Goal: Navigation & Orientation: Understand site structure

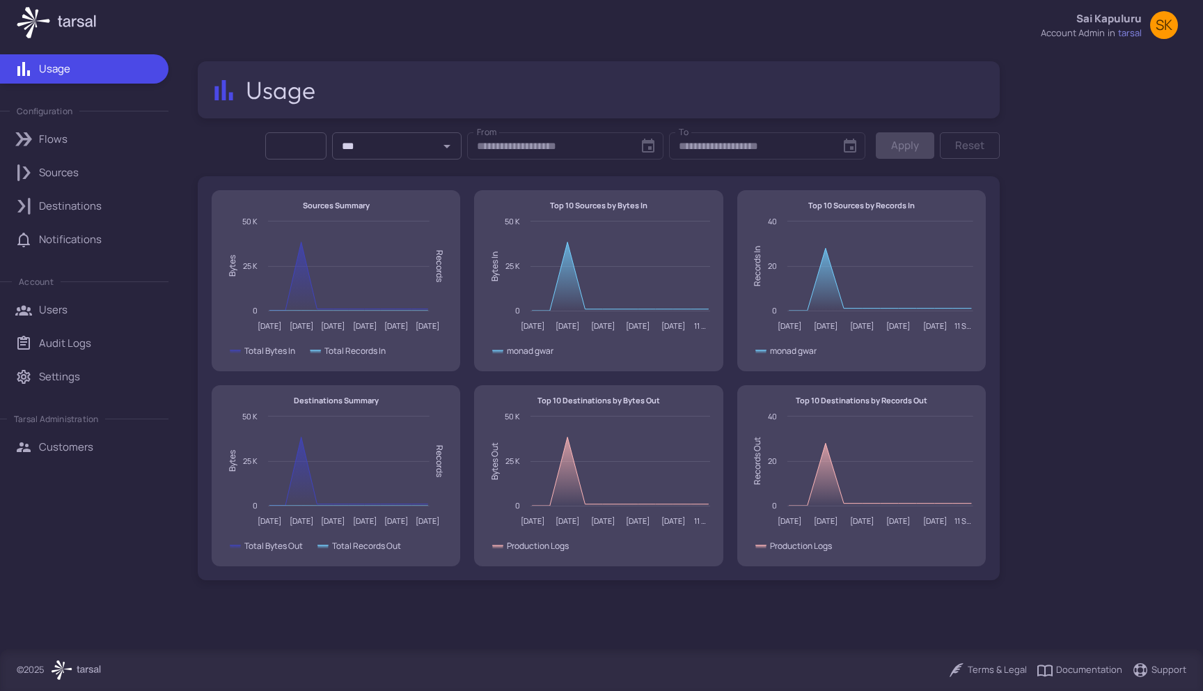
click at [95, 180] on link "Sources" at bounding box center [84, 172] width 169 height 29
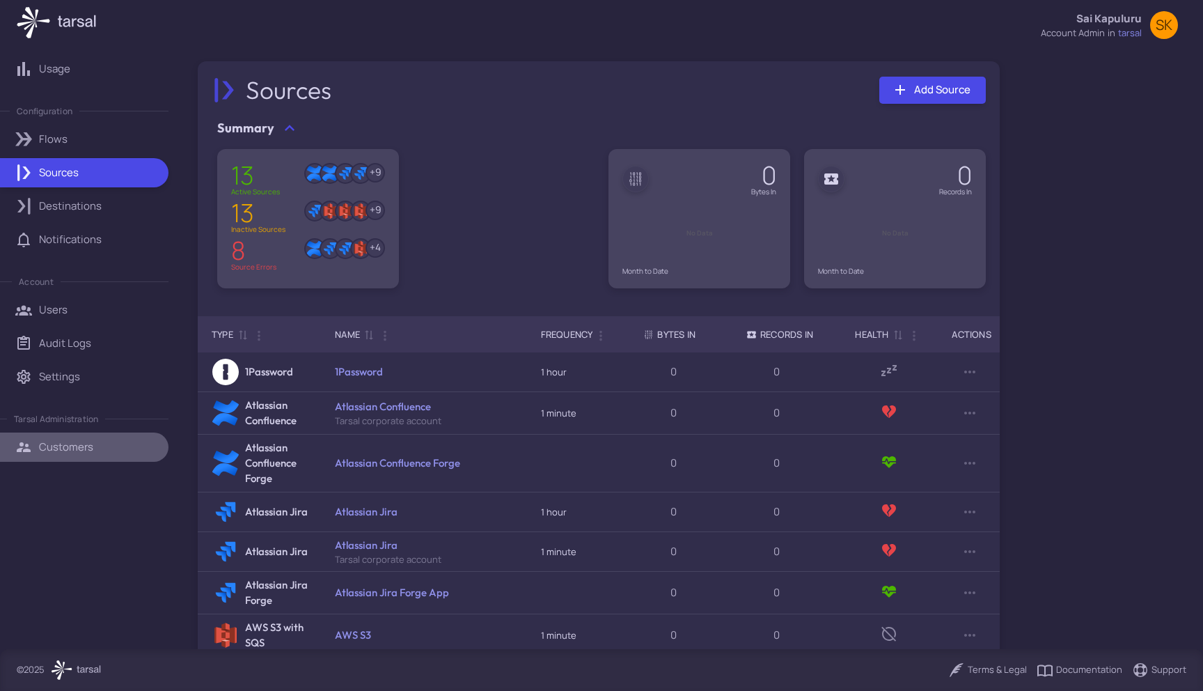
click at [85, 454] on link "Customers" at bounding box center [84, 446] width 169 height 29
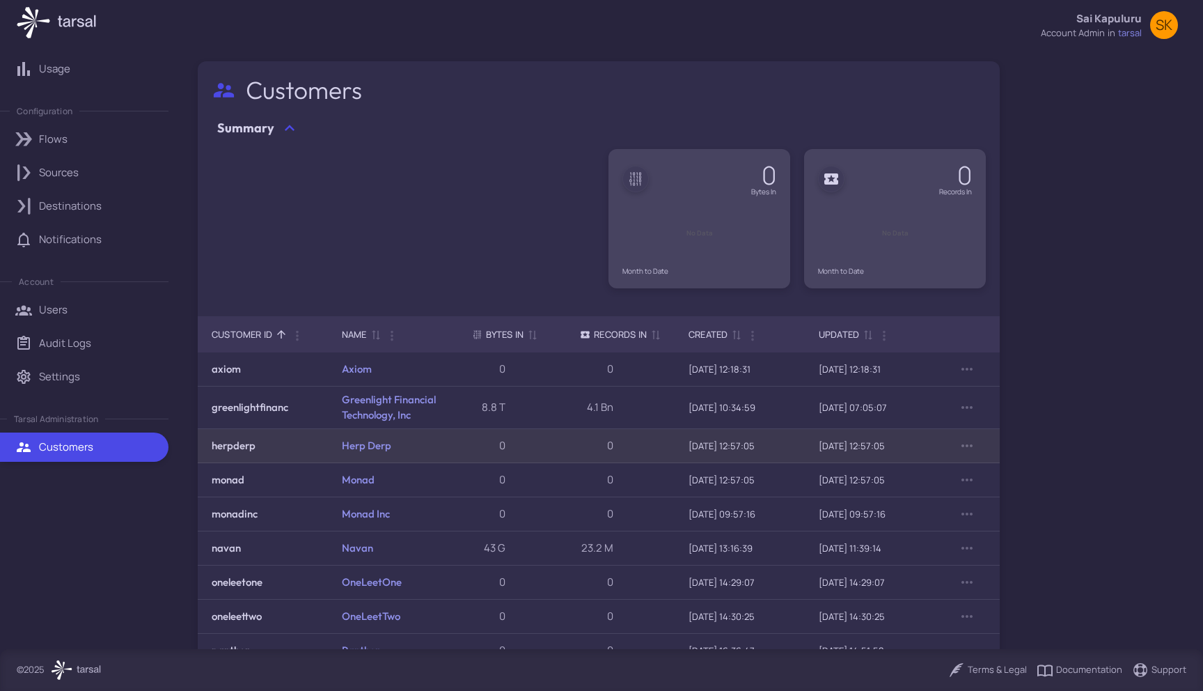
scroll to position [109, 0]
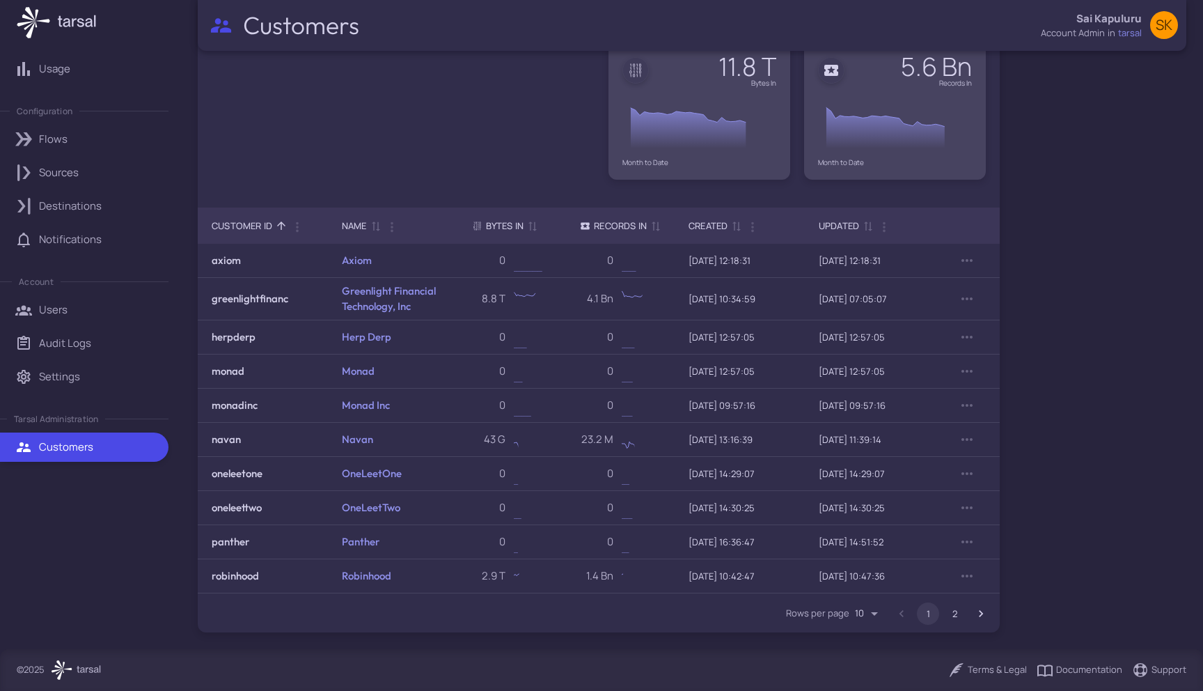
click at [950, 616] on button "2" at bounding box center [955, 613] width 22 height 22
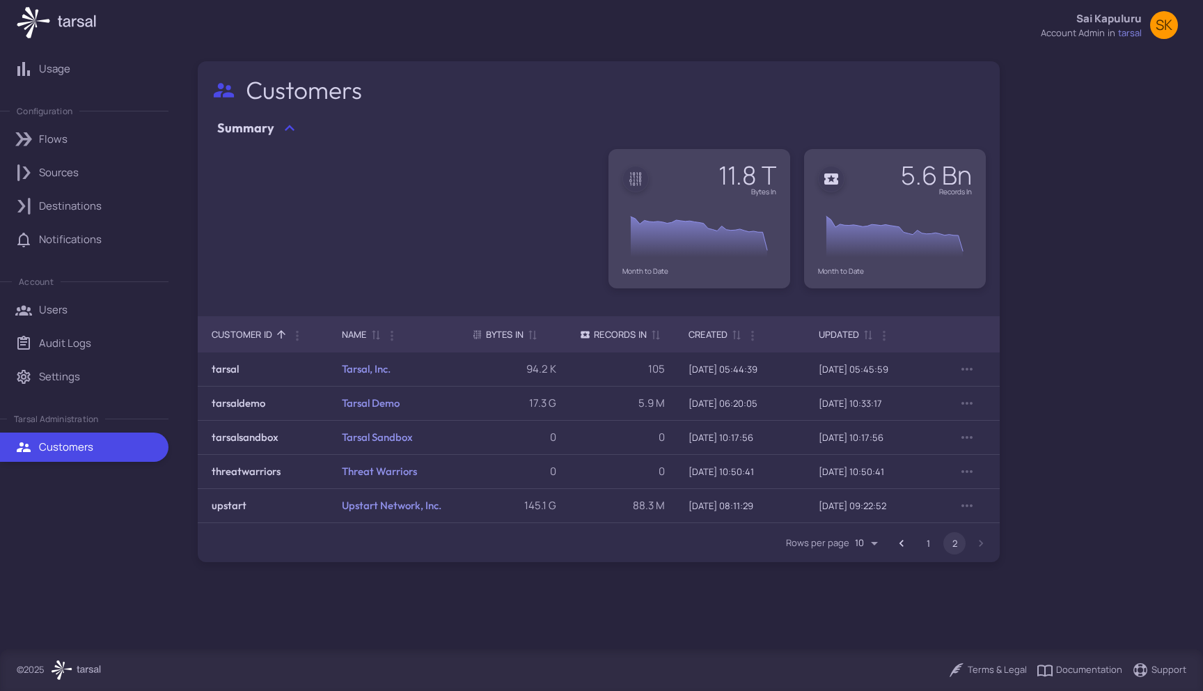
scroll to position [0, 0]
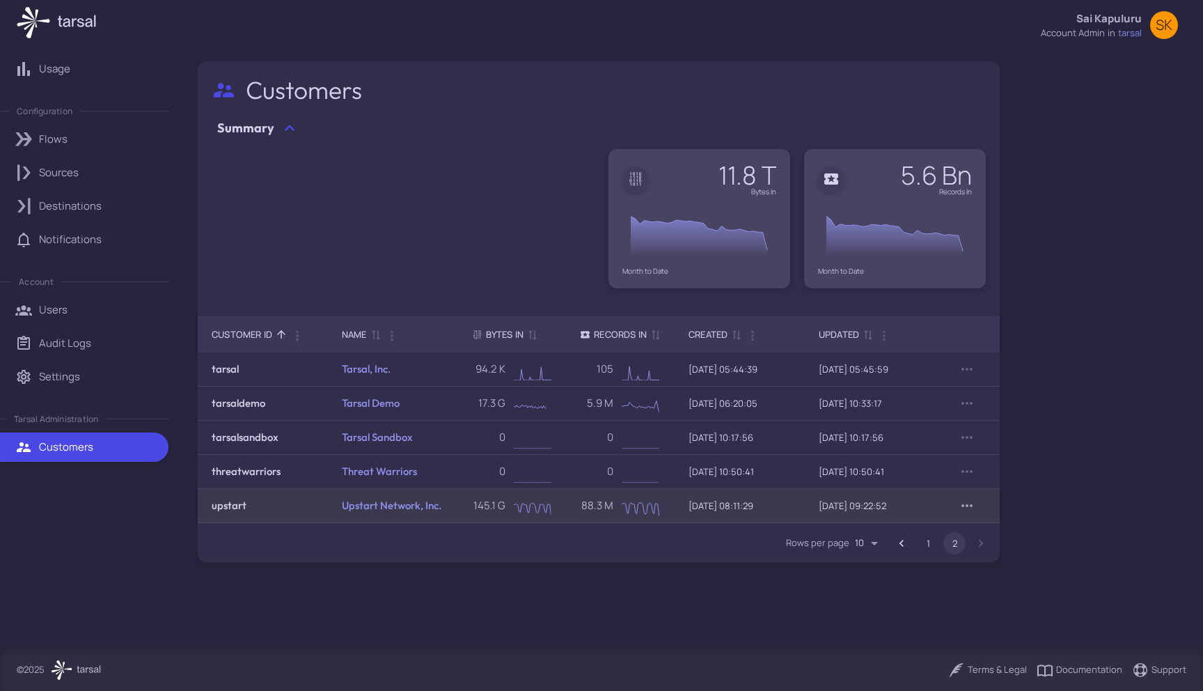
click at [969, 503] on icon "Row Actions" at bounding box center [967, 505] width 17 height 17
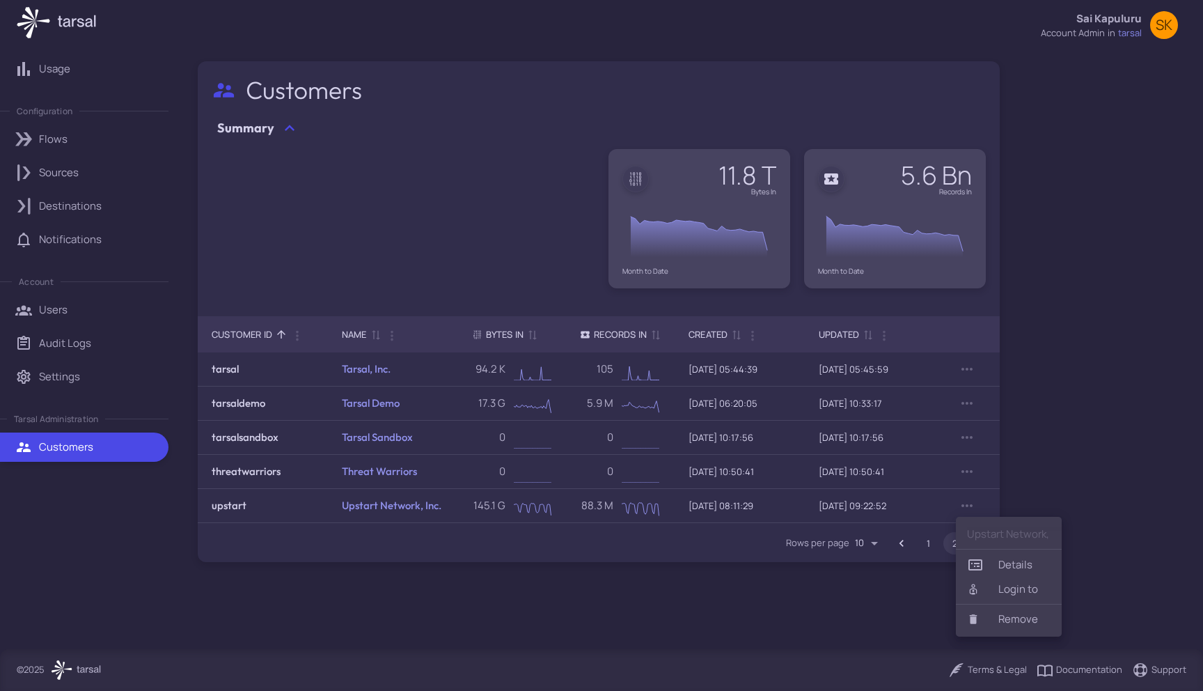
click at [719, 570] on div at bounding box center [601, 345] width 1203 height 691
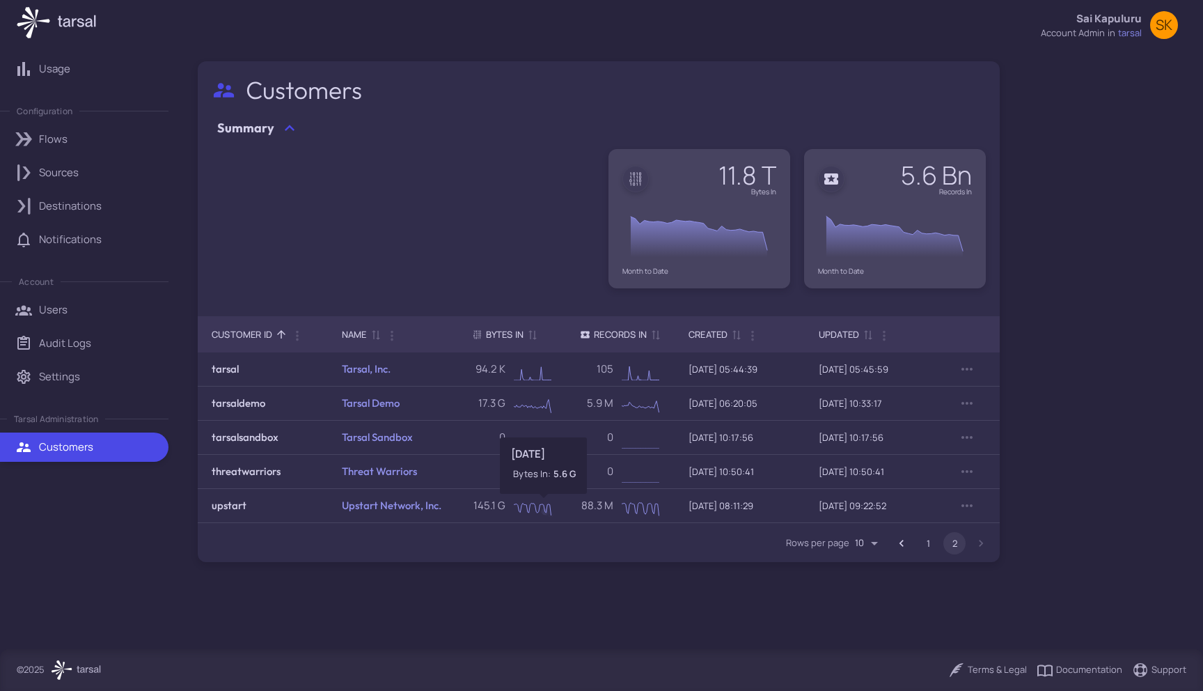
click at [526, 538] on div "Rows per page 10 ** 1 2" at bounding box center [599, 542] width 802 height 39
click at [905, 544] on icon "Go to previous page" at bounding box center [902, 543] width 14 height 14
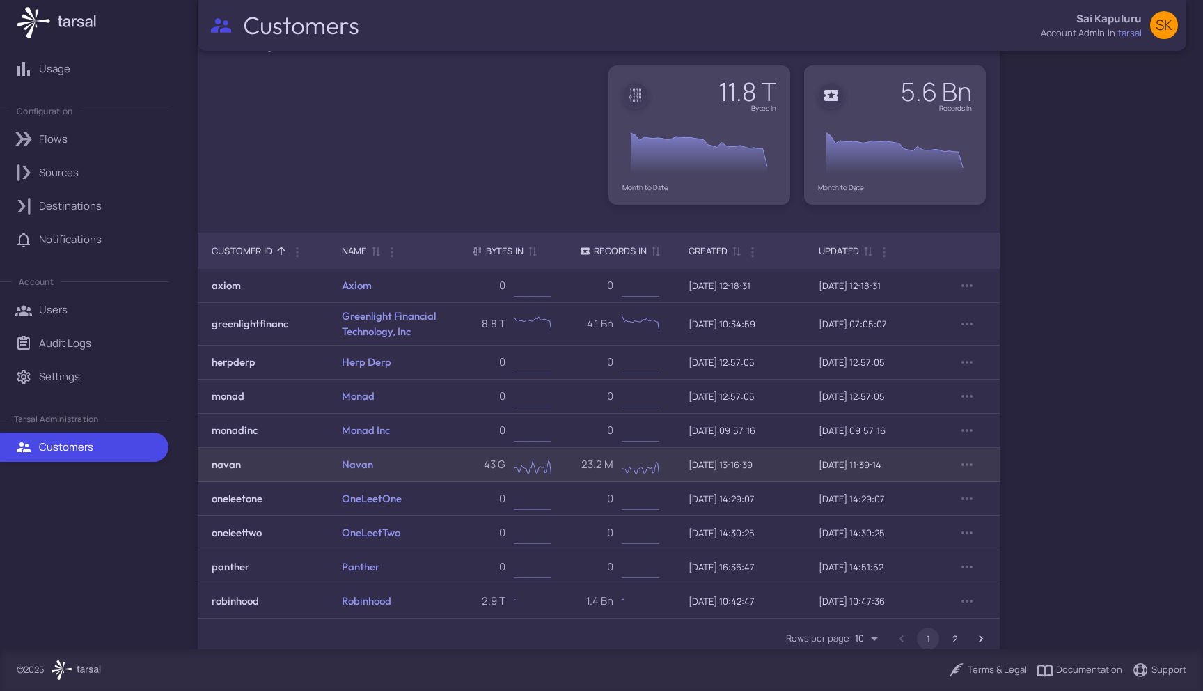
scroll to position [84, 0]
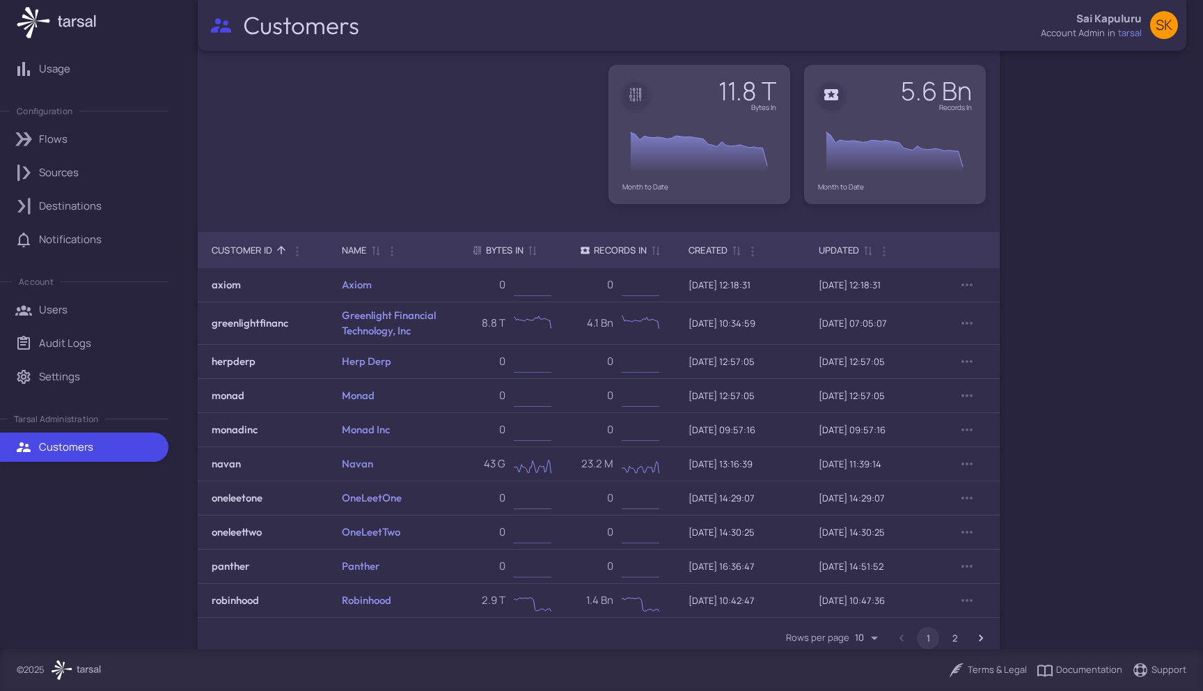
click at [97, 169] on div "Sources" at bounding box center [99, 172] width 120 height 15
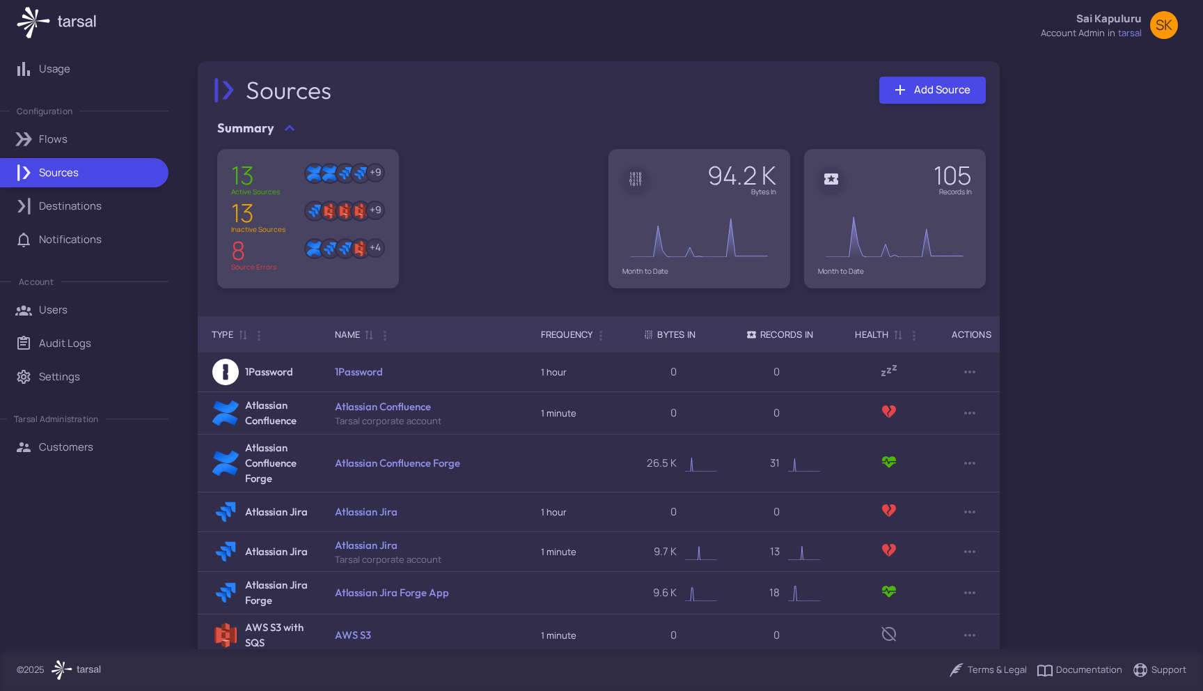
click at [140, 216] on link "Destinations" at bounding box center [84, 205] width 169 height 29
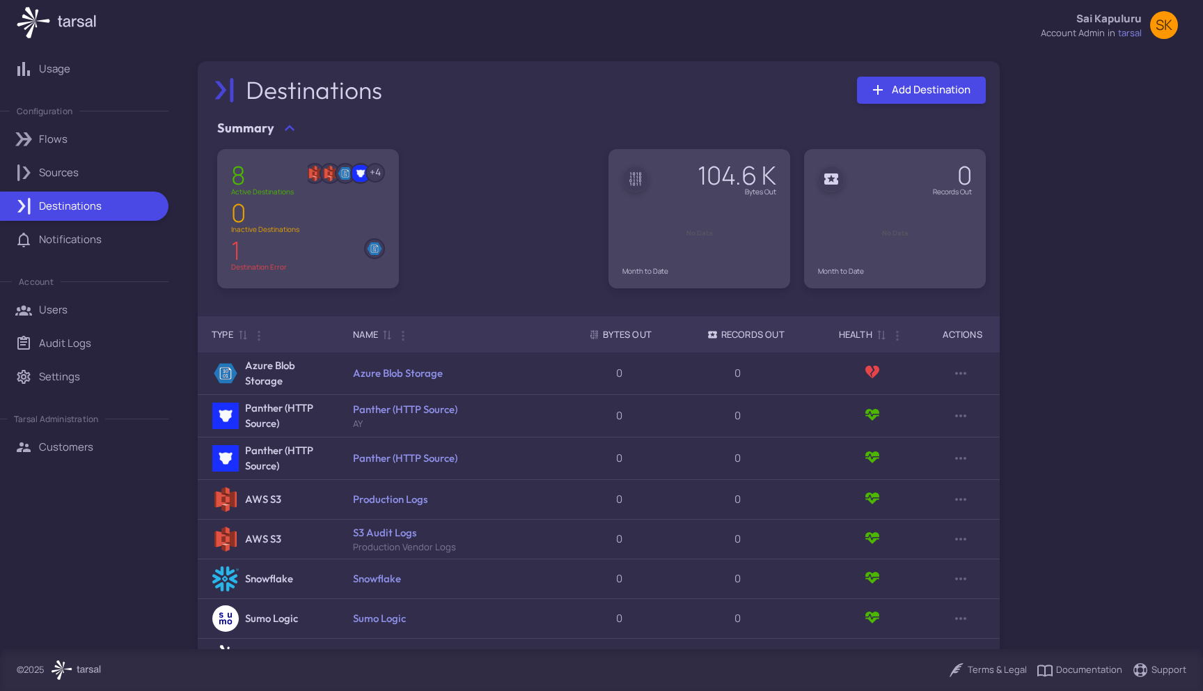
click at [124, 180] on link "Sources" at bounding box center [84, 172] width 169 height 29
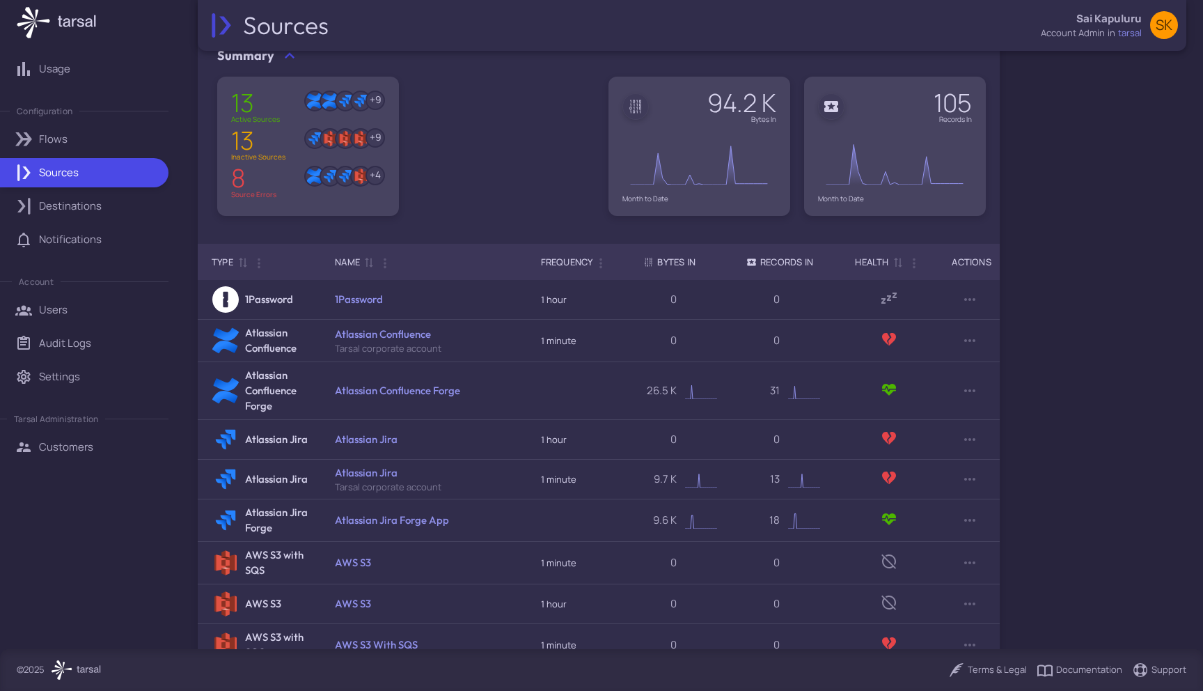
click at [98, 433] on link "Customers" at bounding box center [84, 446] width 169 height 29
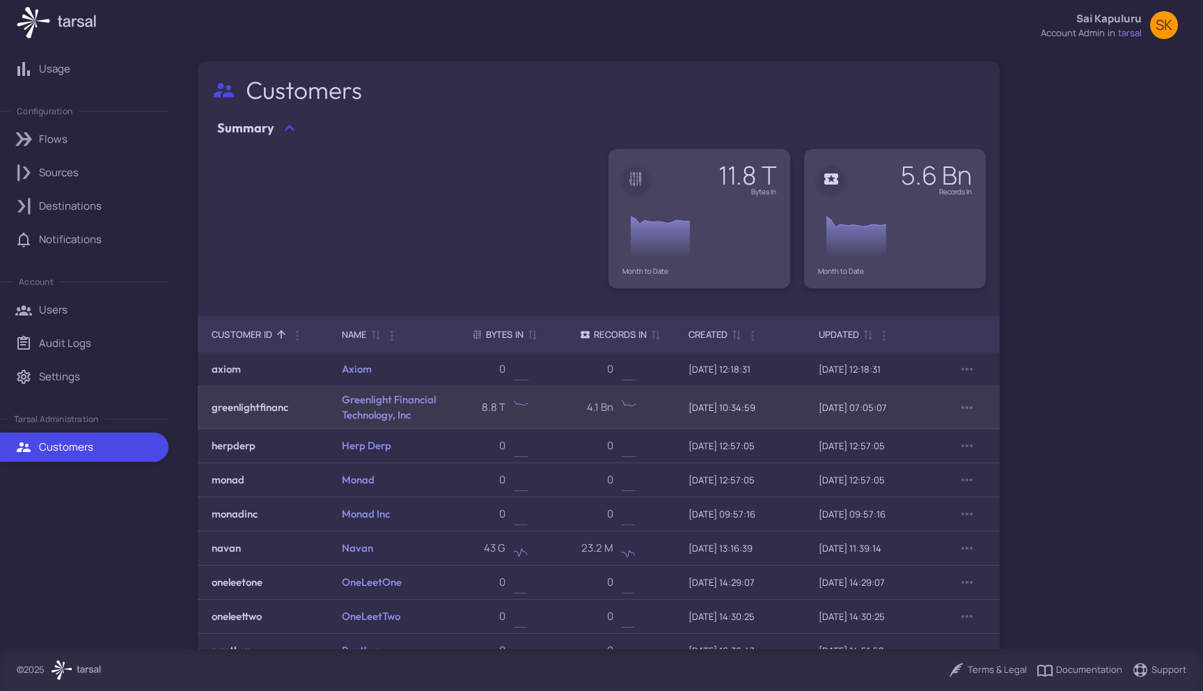
scroll to position [109, 0]
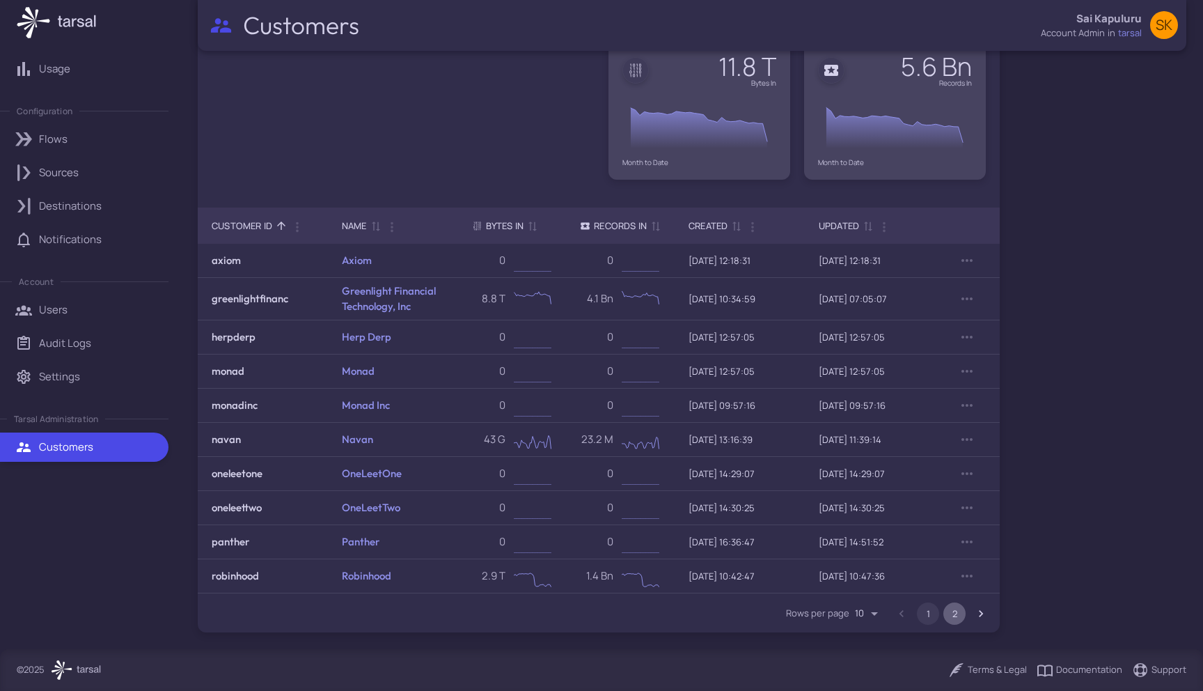
click at [960, 613] on button "2" at bounding box center [955, 613] width 22 height 22
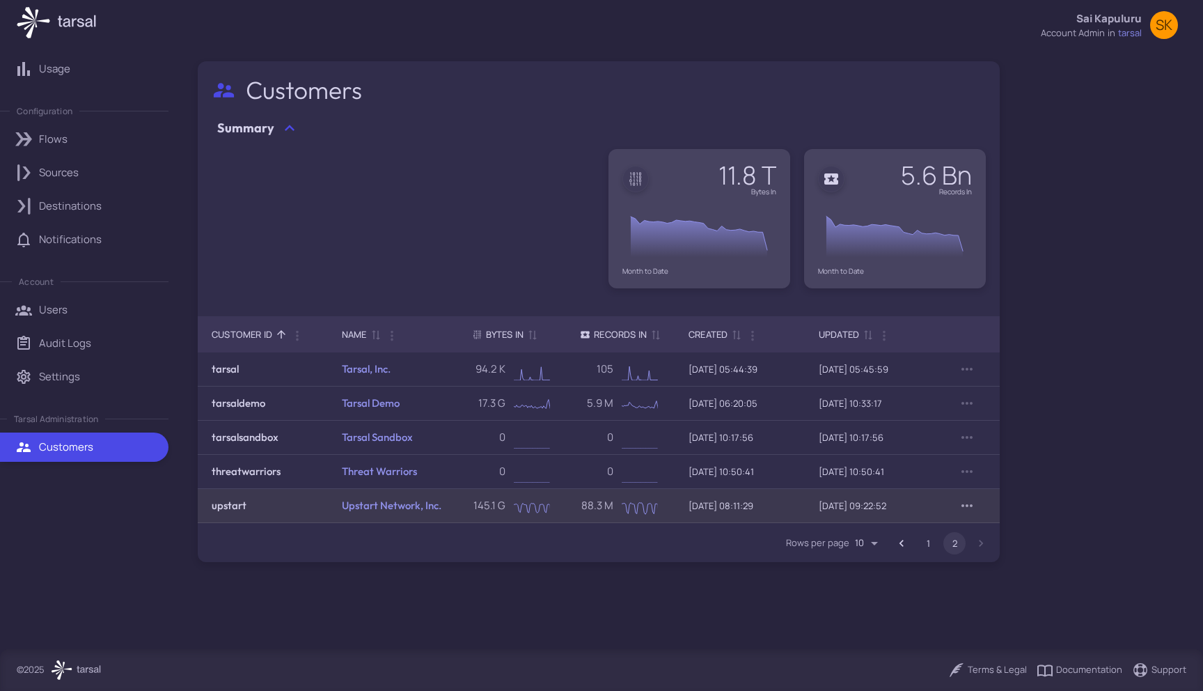
click at [965, 505] on icon "Row Actions" at bounding box center [967, 505] width 11 height 3
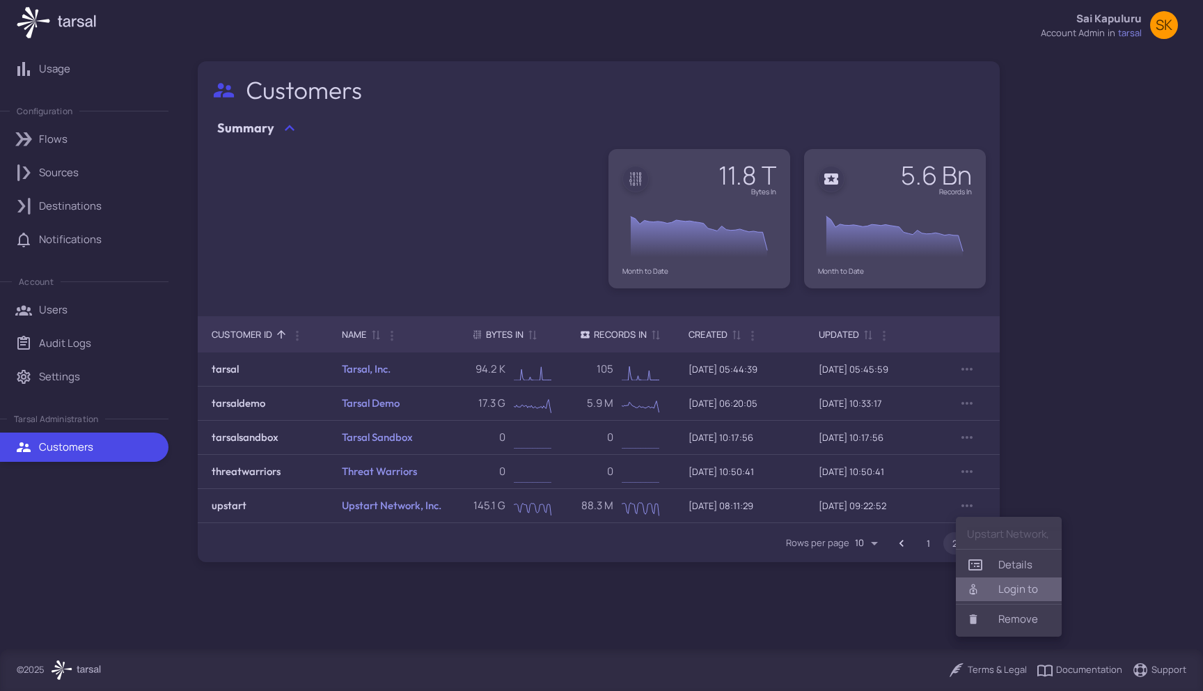
click at [986, 586] on div at bounding box center [979, 589] width 25 height 13
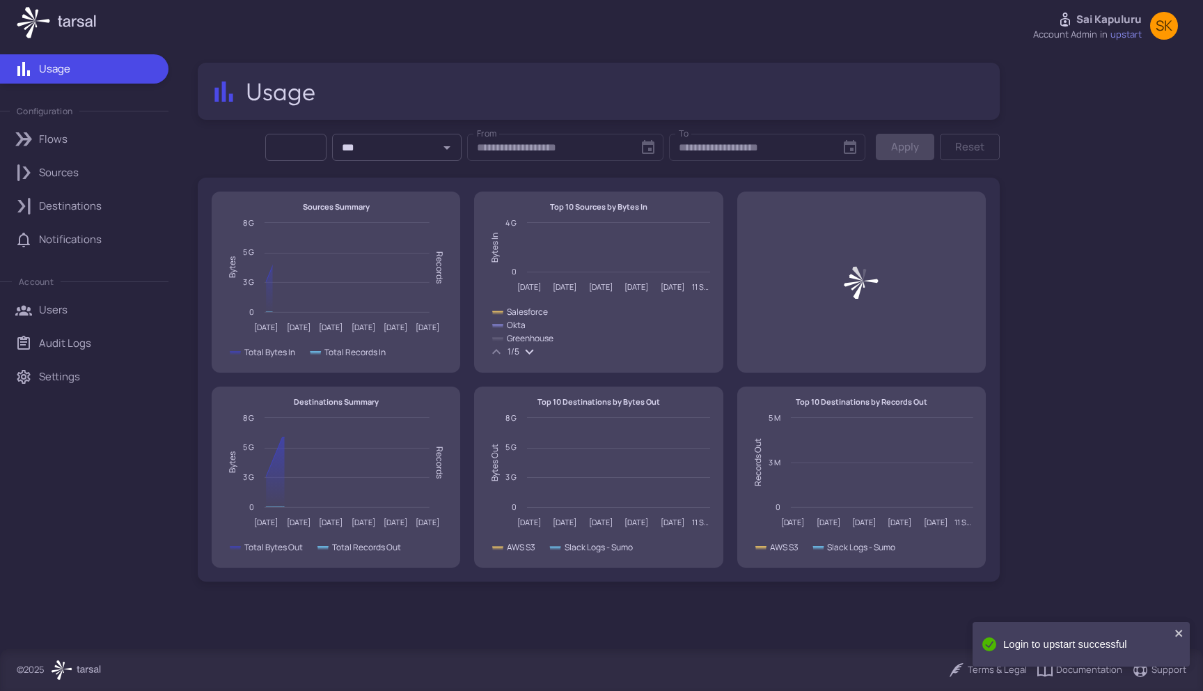
click at [72, 175] on p "Sources" at bounding box center [59, 172] width 40 height 15
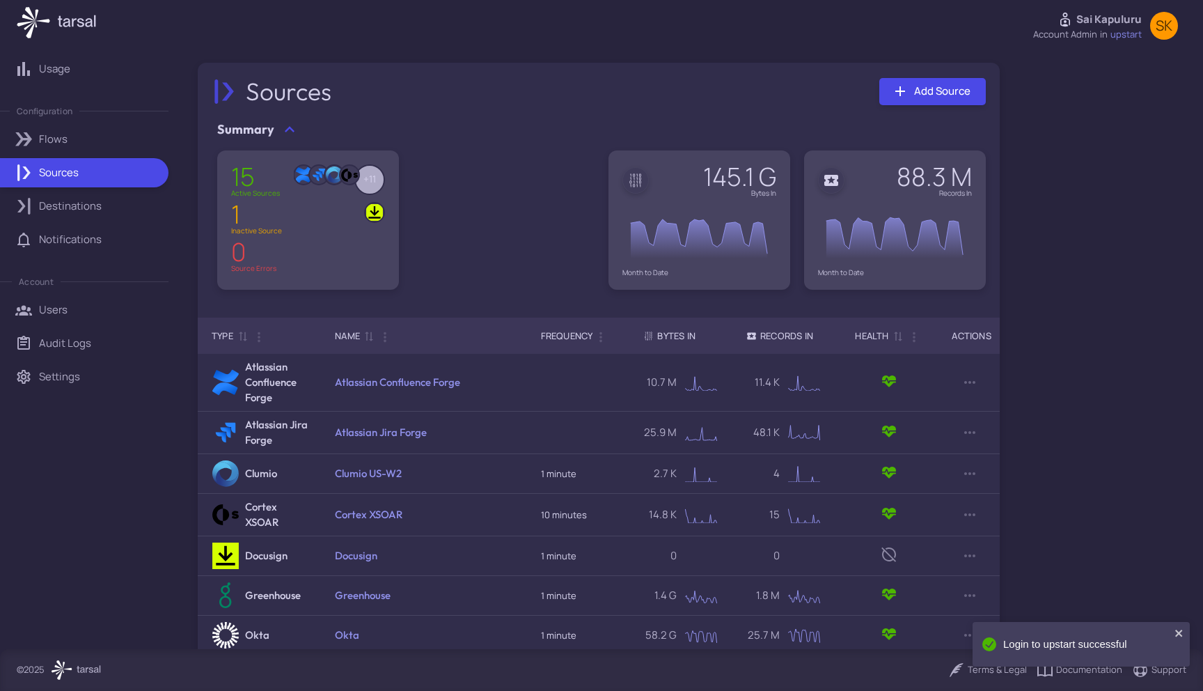
click at [89, 198] on p "Destinations" at bounding box center [70, 205] width 63 height 15
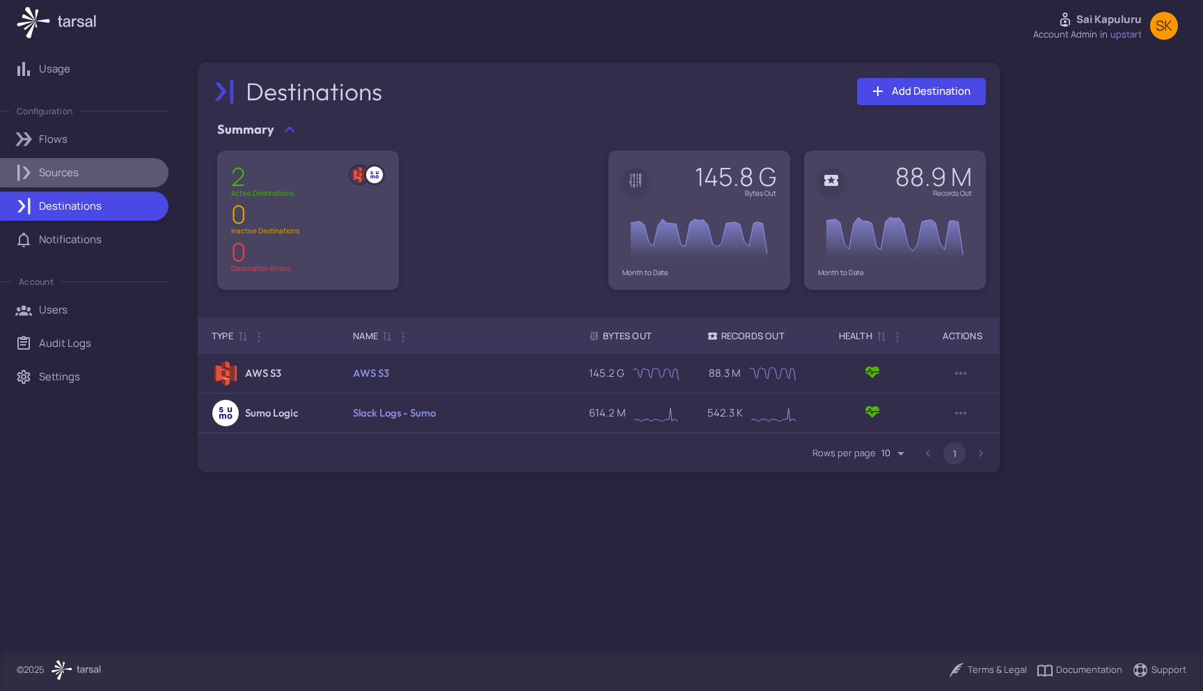
click at [104, 178] on div "Sources" at bounding box center [99, 172] width 120 height 15
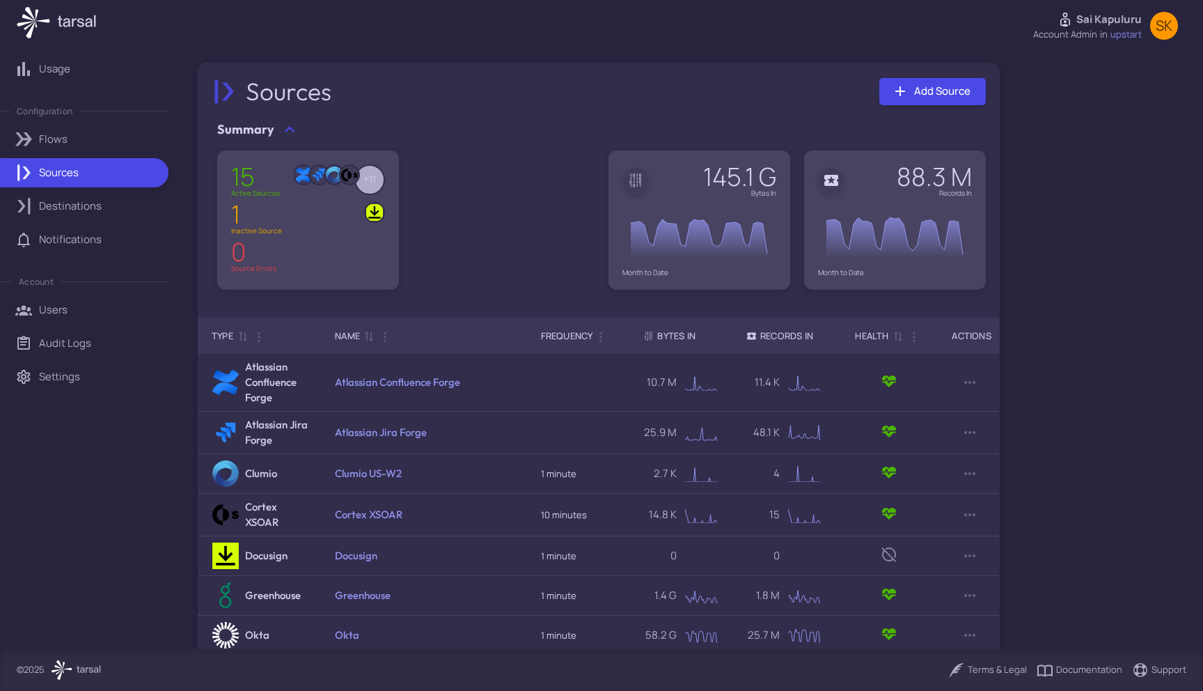
click at [103, 207] on div "Destinations" at bounding box center [99, 205] width 120 height 15
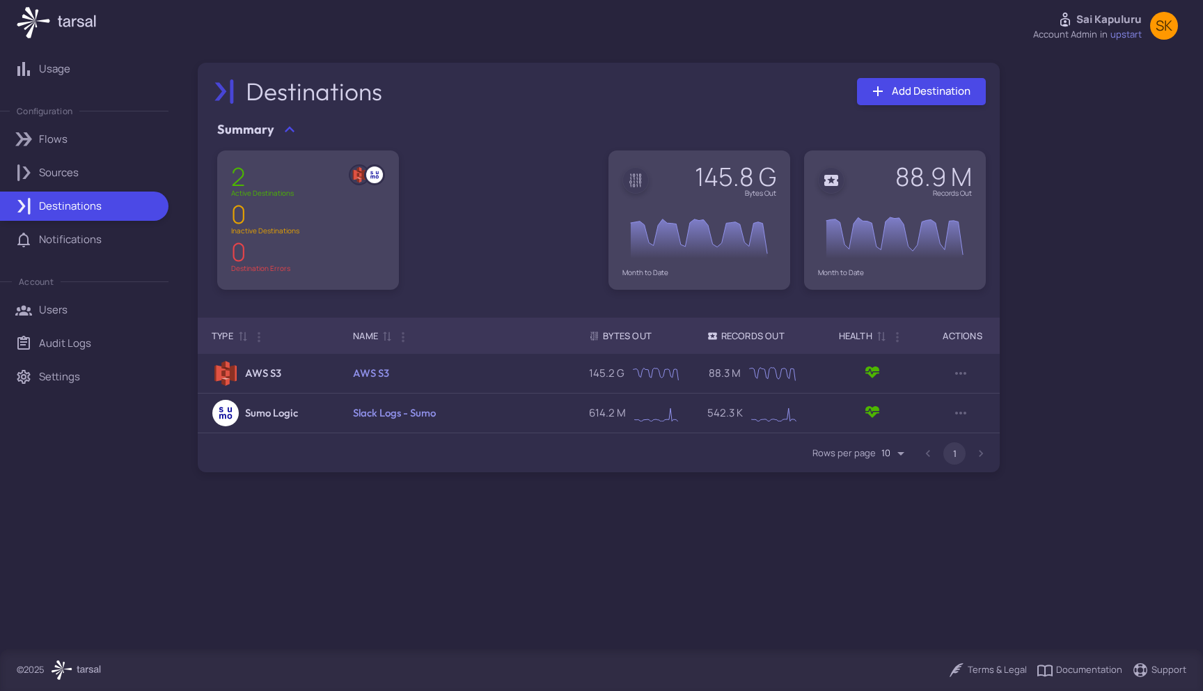
click at [111, 182] on link "Sources" at bounding box center [84, 172] width 169 height 29
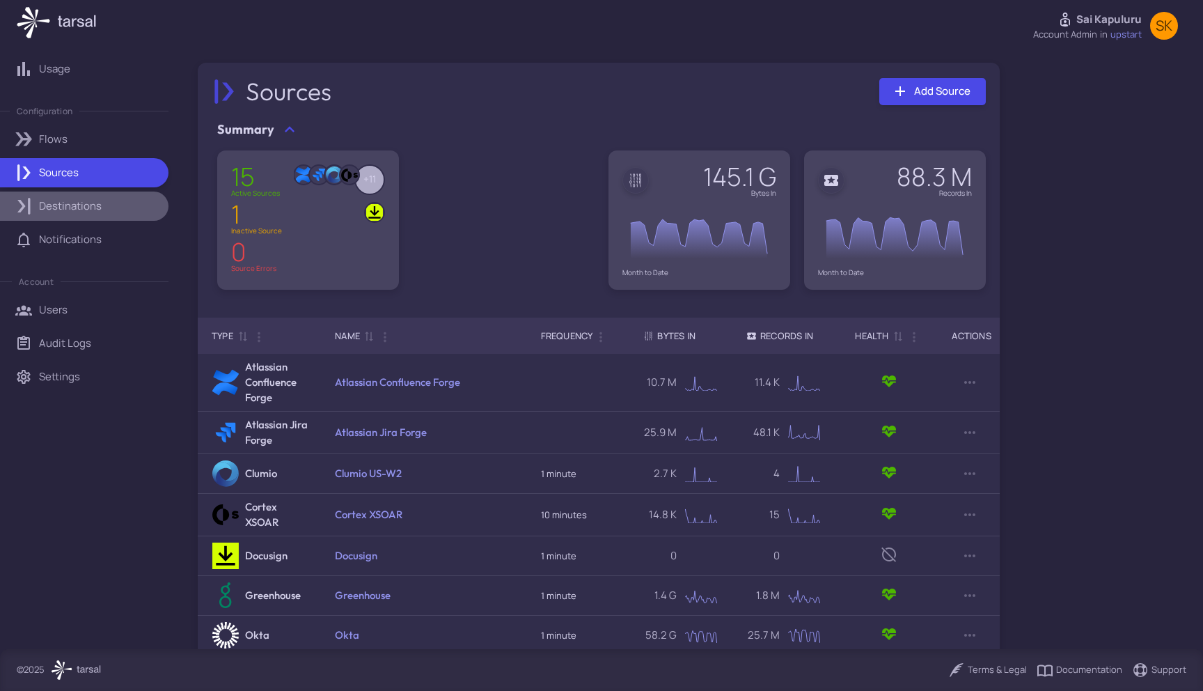
click at [107, 212] on div "Destinations" at bounding box center [99, 205] width 120 height 15
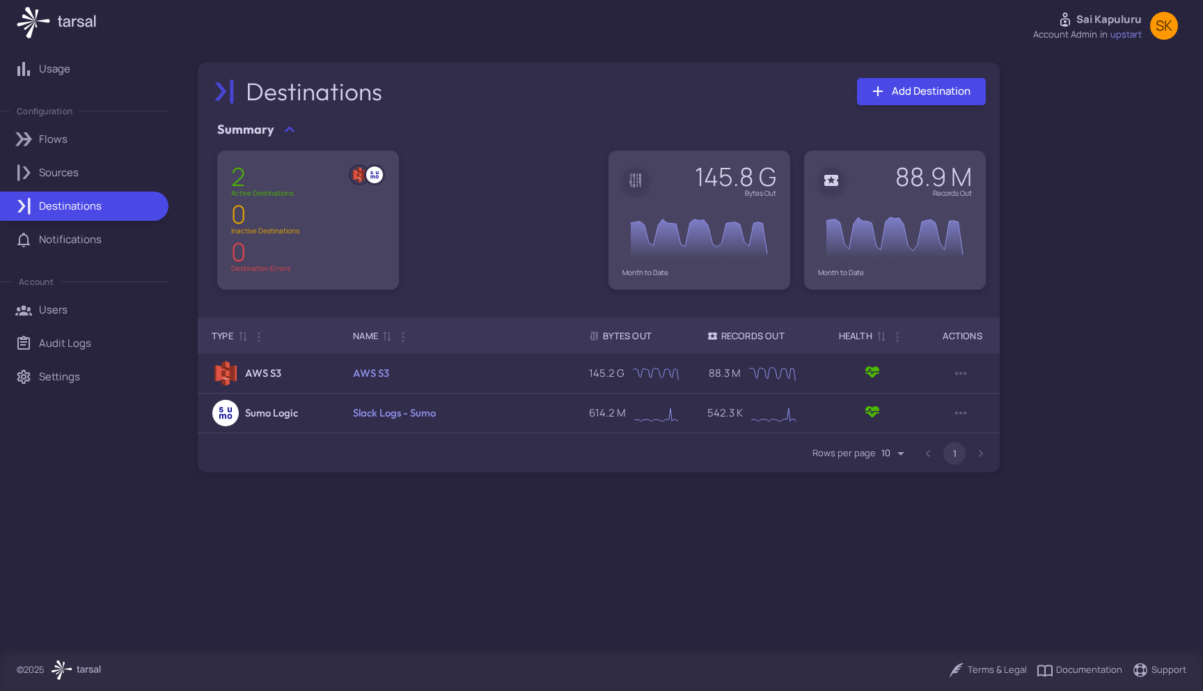
click at [111, 184] on link "Sources" at bounding box center [84, 172] width 169 height 29
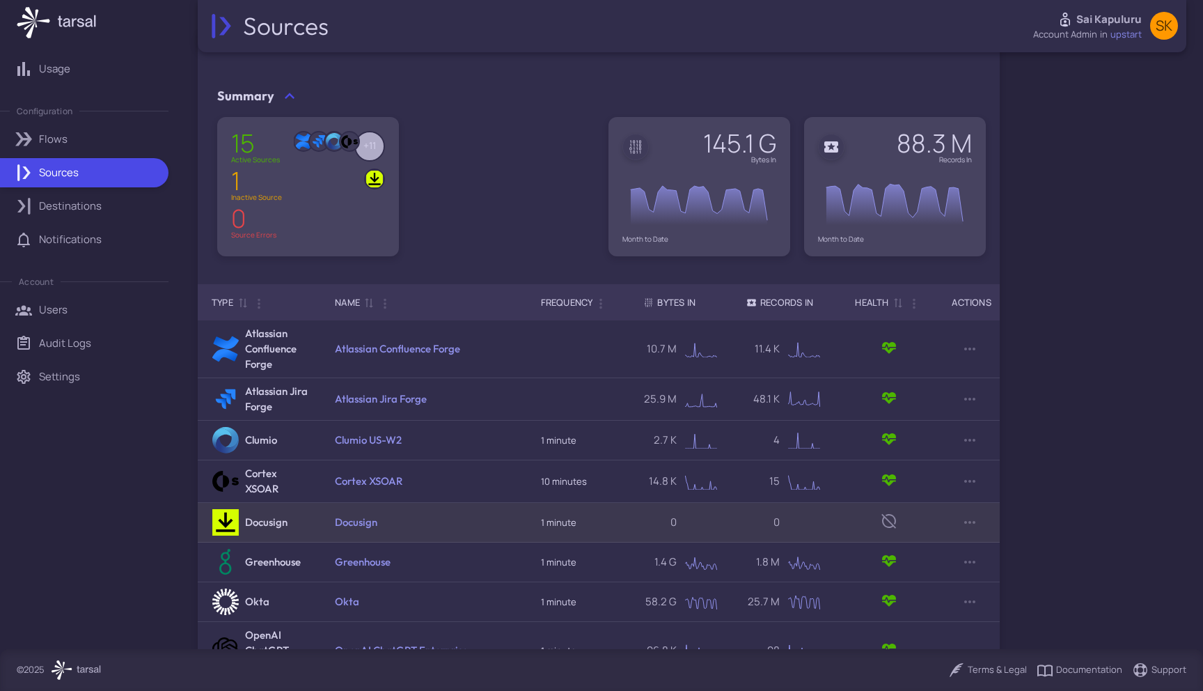
scroll to position [199, 0]
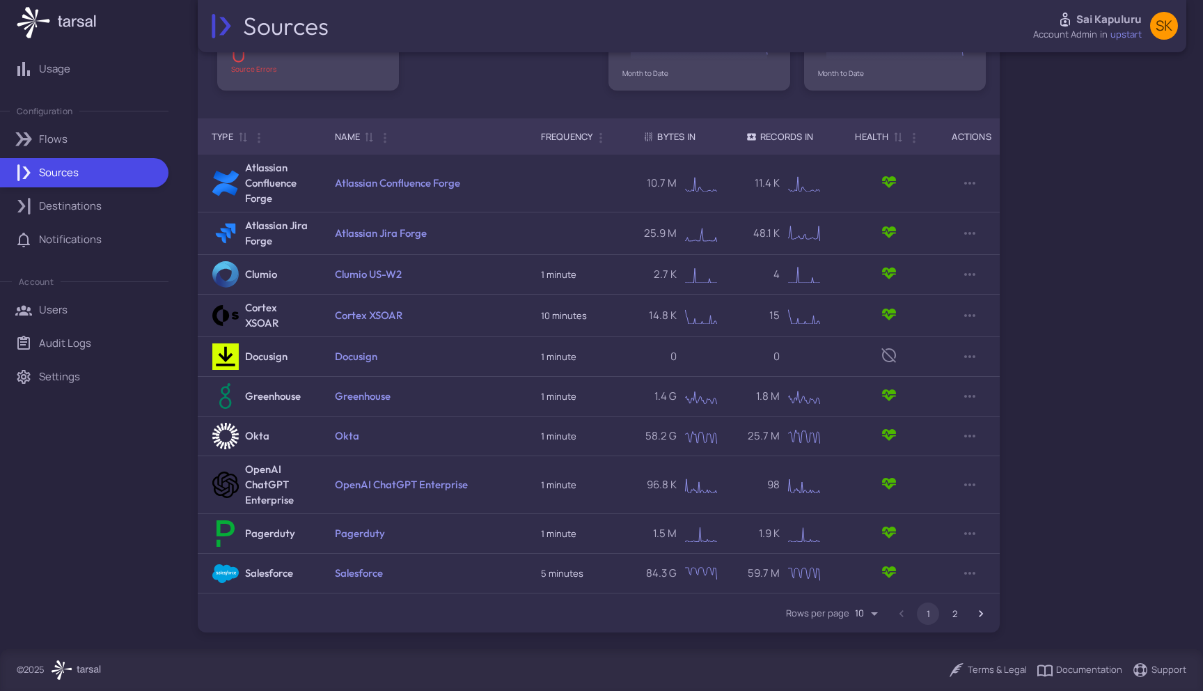
click at [945, 606] on li "2" at bounding box center [954, 613] width 26 height 22
click at [952, 609] on button "2" at bounding box center [955, 613] width 22 height 22
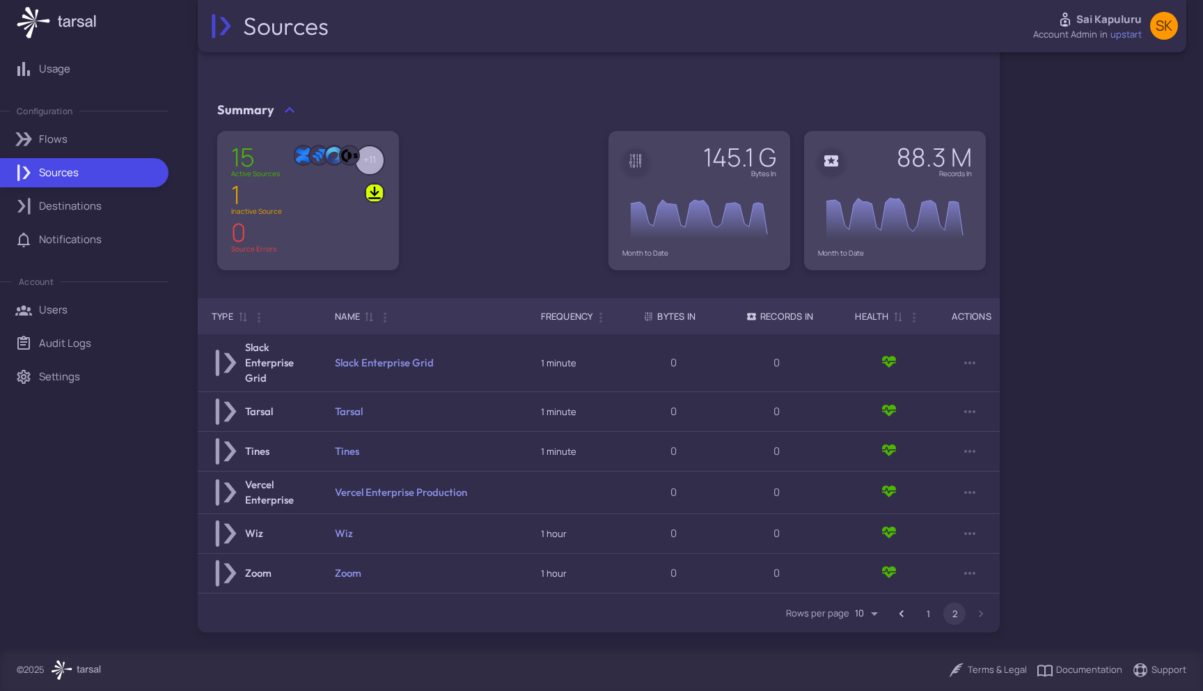
scroll to position [19, 0]
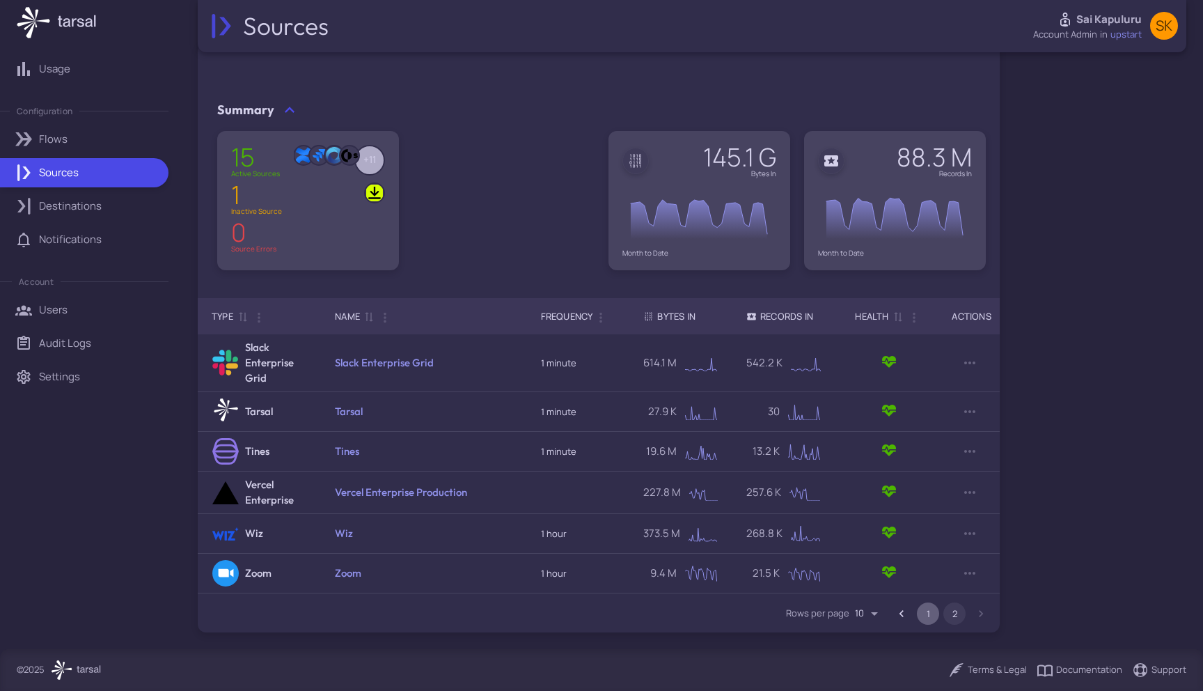
click at [926, 610] on button "1" at bounding box center [928, 613] width 22 height 22
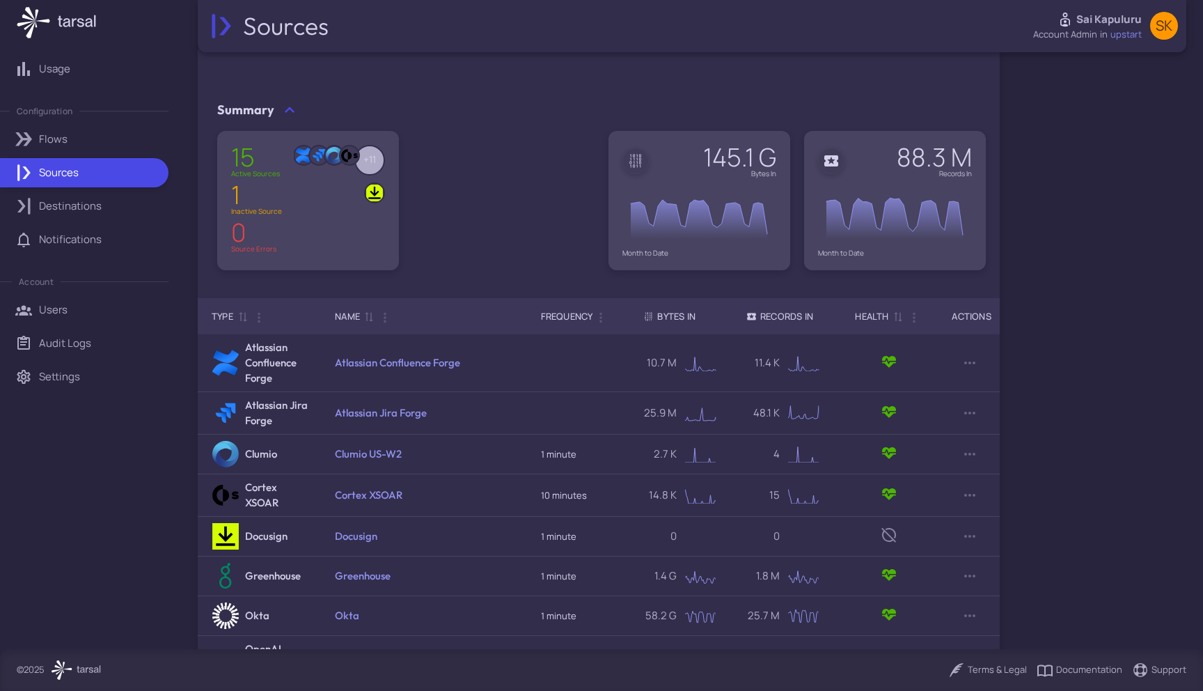
click at [1151, 24] on div "SK" at bounding box center [1164, 26] width 28 height 28
click at [1109, 89] on li "Return to [GEOGRAPHIC_DATA]" at bounding box center [1070, 83] width 89 height 17
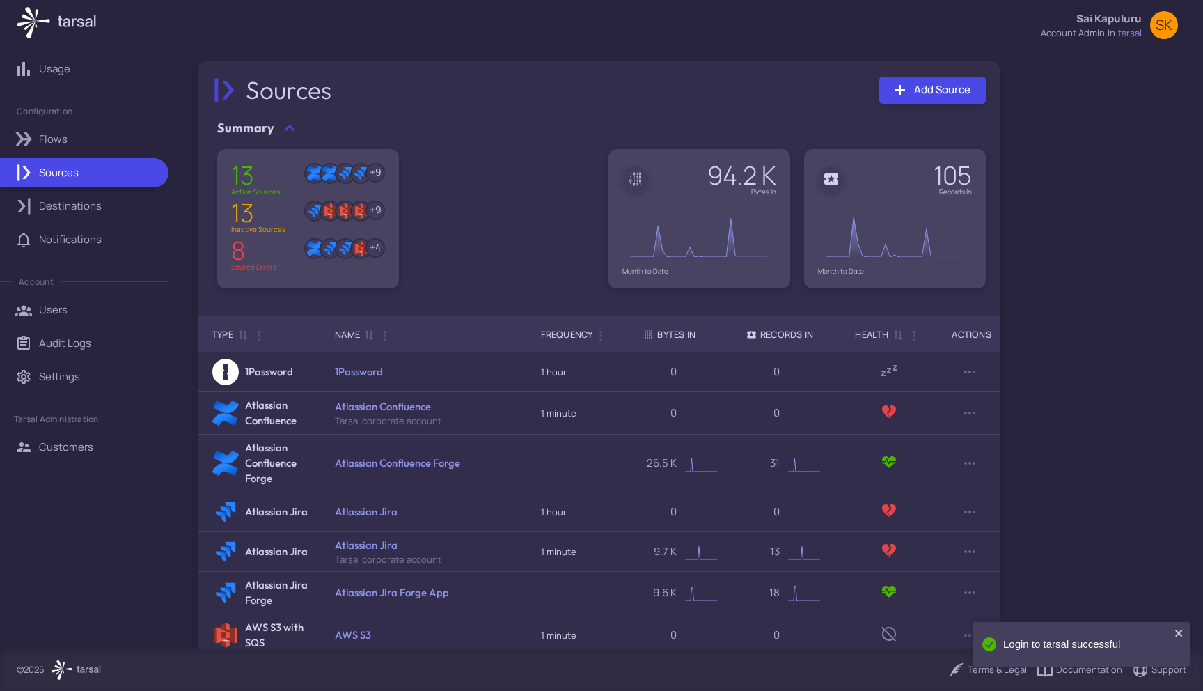
click at [114, 444] on div "Customers" at bounding box center [99, 446] width 120 height 15
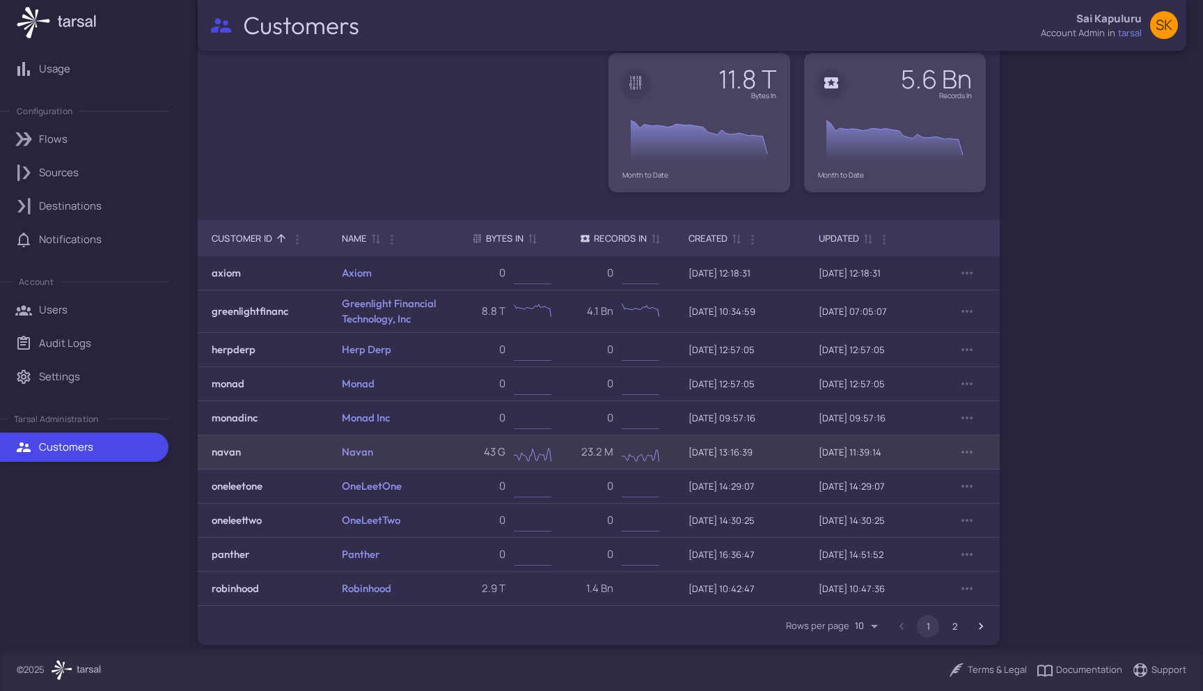
scroll to position [109, 0]
